Goal: Task Accomplishment & Management: Use online tool/utility

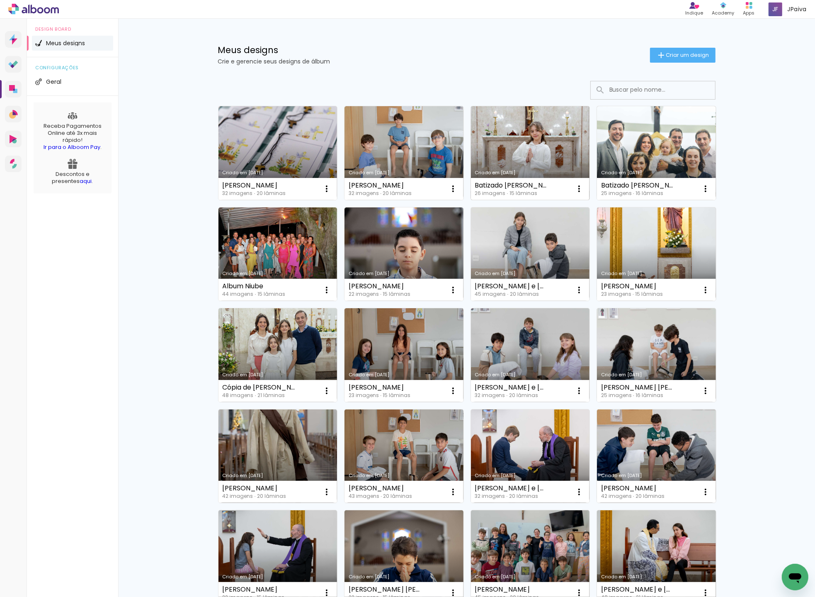
click at [525, 135] on link "Criado em [DATE]" at bounding box center [530, 153] width 119 height 94
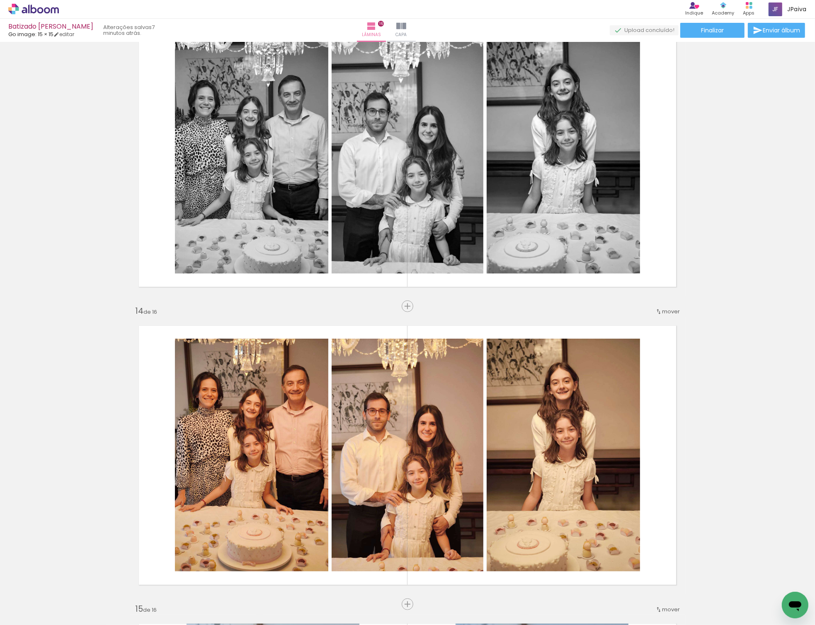
scroll to position [523, 0]
